Goal: Information Seeking & Learning: Learn about a topic

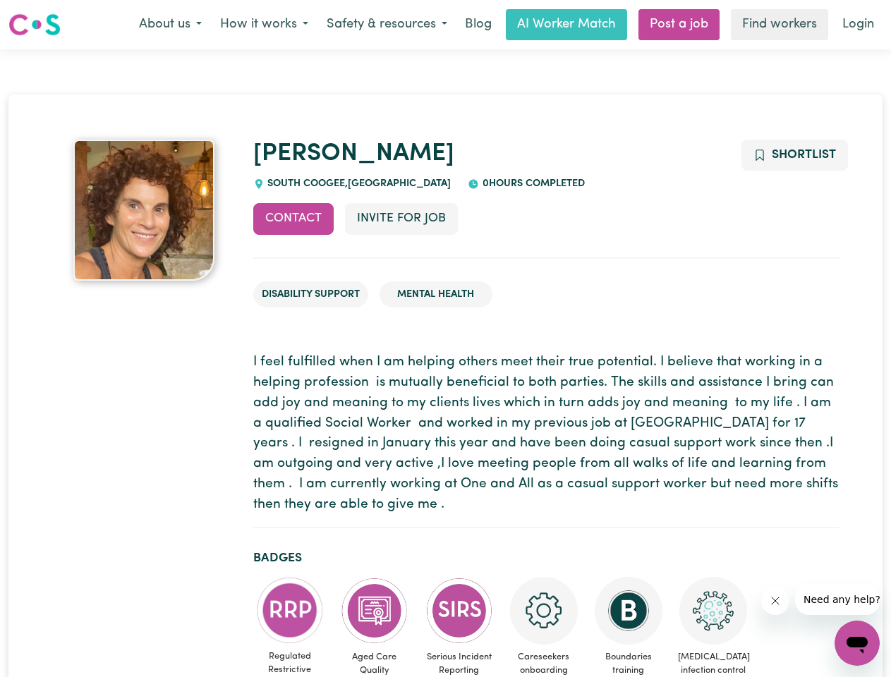
click at [170, 25] on button "About us" at bounding box center [170, 25] width 81 height 30
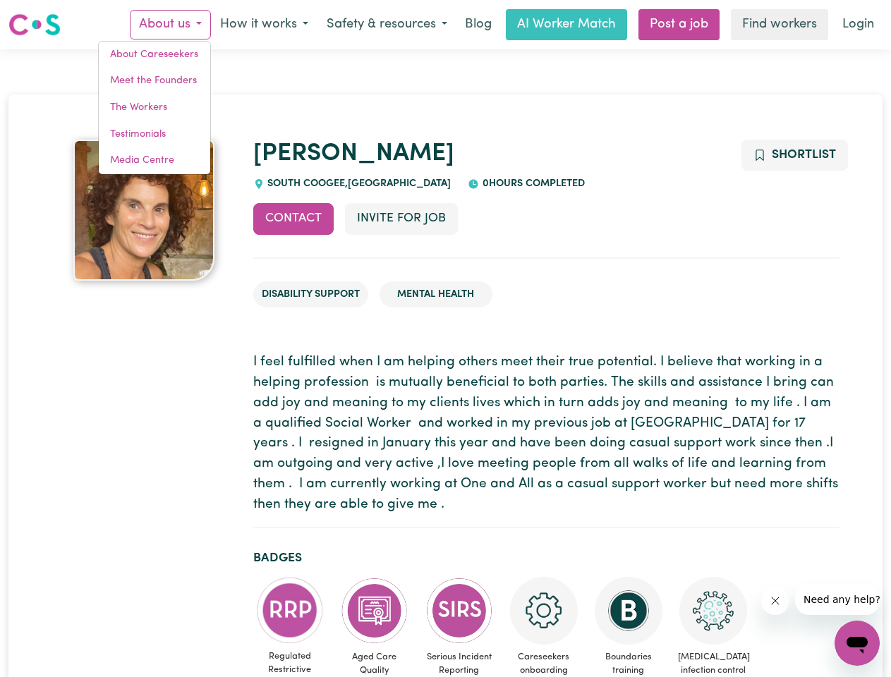
click at [263, 25] on button "How it works" at bounding box center [264, 25] width 107 height 30
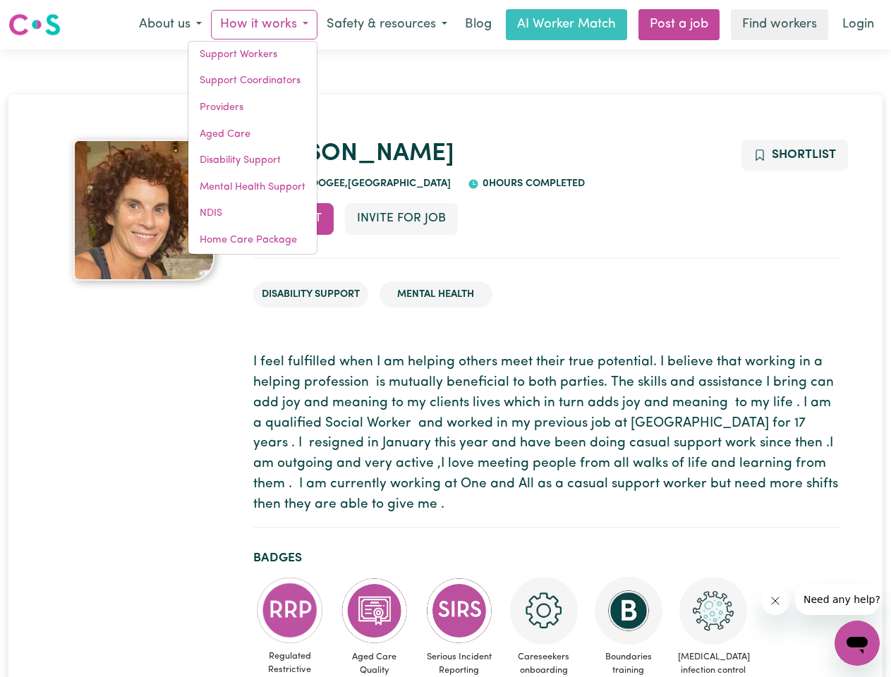
click at [386, 25] on button "Safety & resources" at bounding box center [386, 25] width 139 height 30
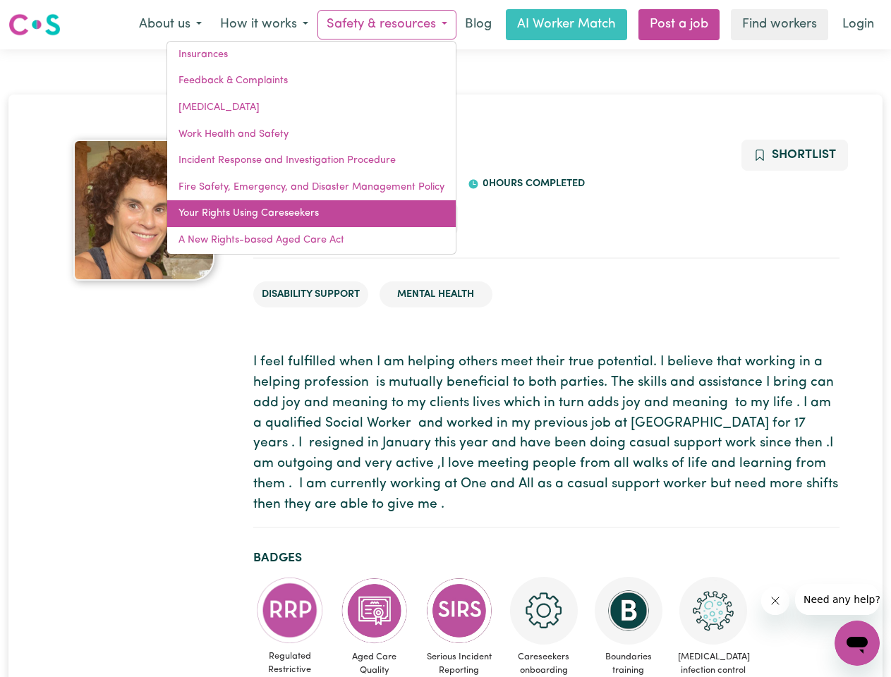
click at [294, 219] on link "Your Rights Using Careseekers" at bounding box center [311, 213] width 289 height 27
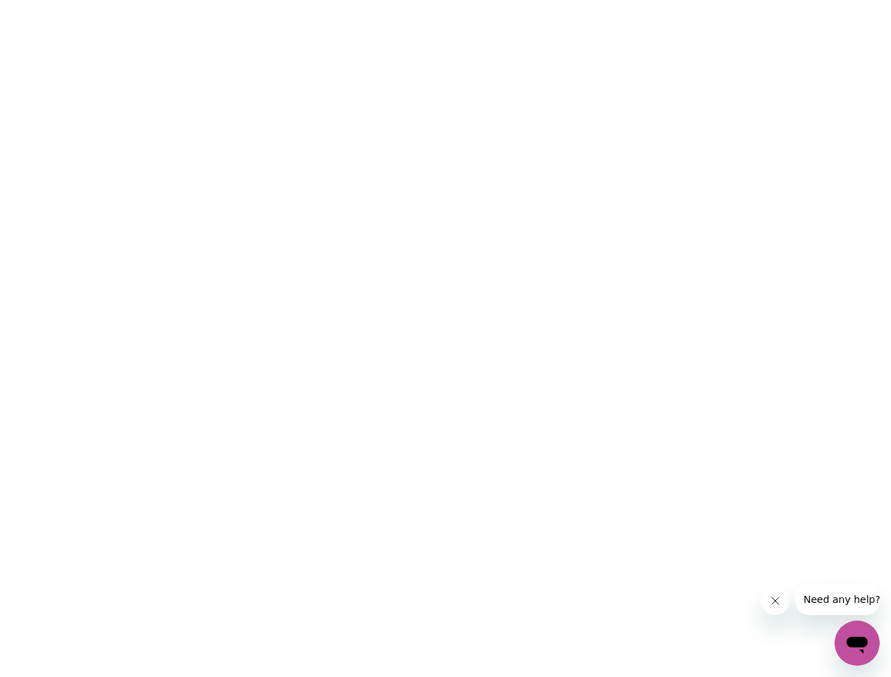
click at [401, 0] on html at bounding box center [445, 0] width 891 height 0
click at [794, 0] on html at bounding box center [445, 0] width 891 height 0
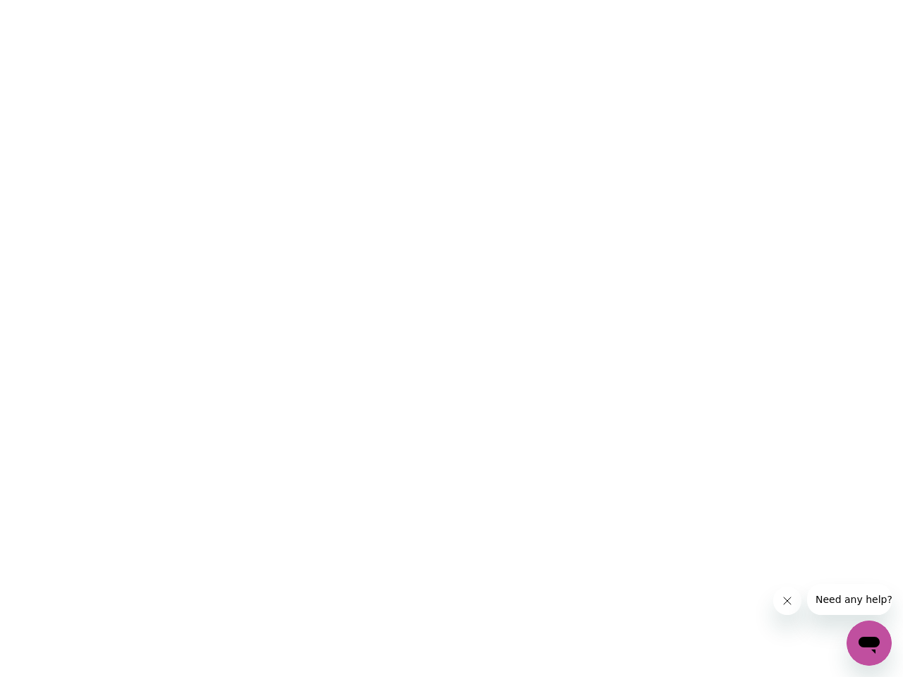
click at [290, 0] on html at bounding box center [451, 0] width 903 height 0
click at [375, 0] on html at bounding box center [451, 0] width 903 height 0
